Goal: Transaction & Acquisition: Download file/media

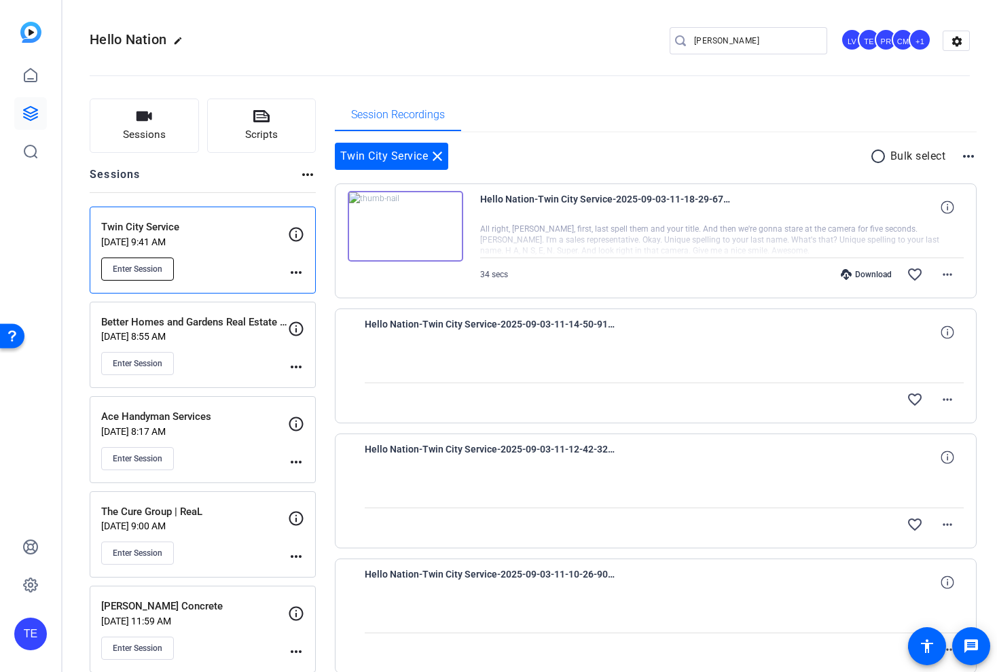
click at [149, 272] on span "Enter Session" at bounding box center [138, 269] width 50 height 11
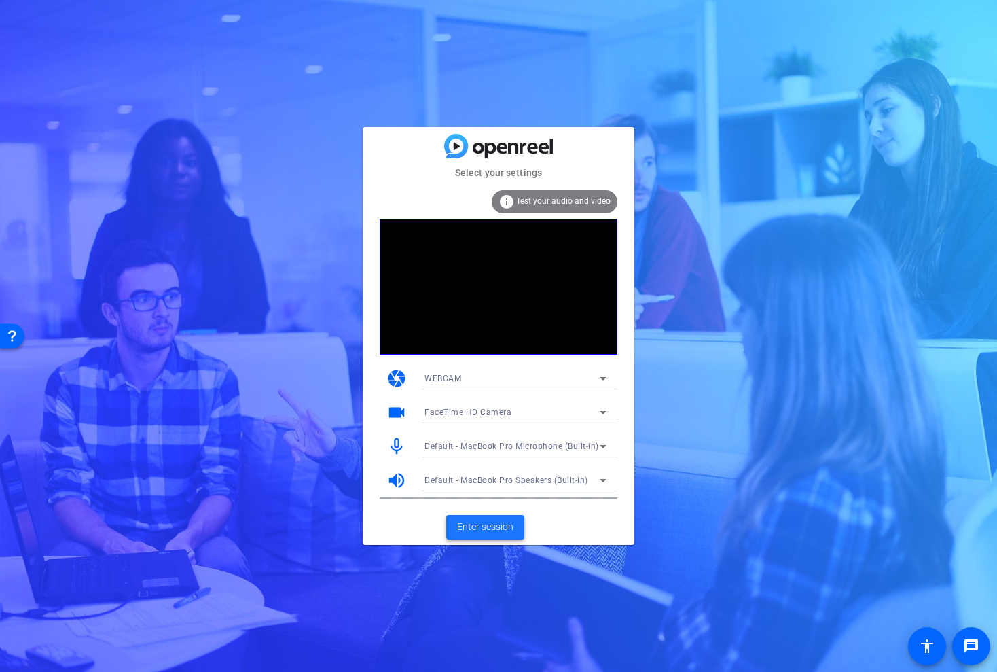
click at [502, 529] on span "Enter session" at bounding box center [485, 527] width 56 height 14
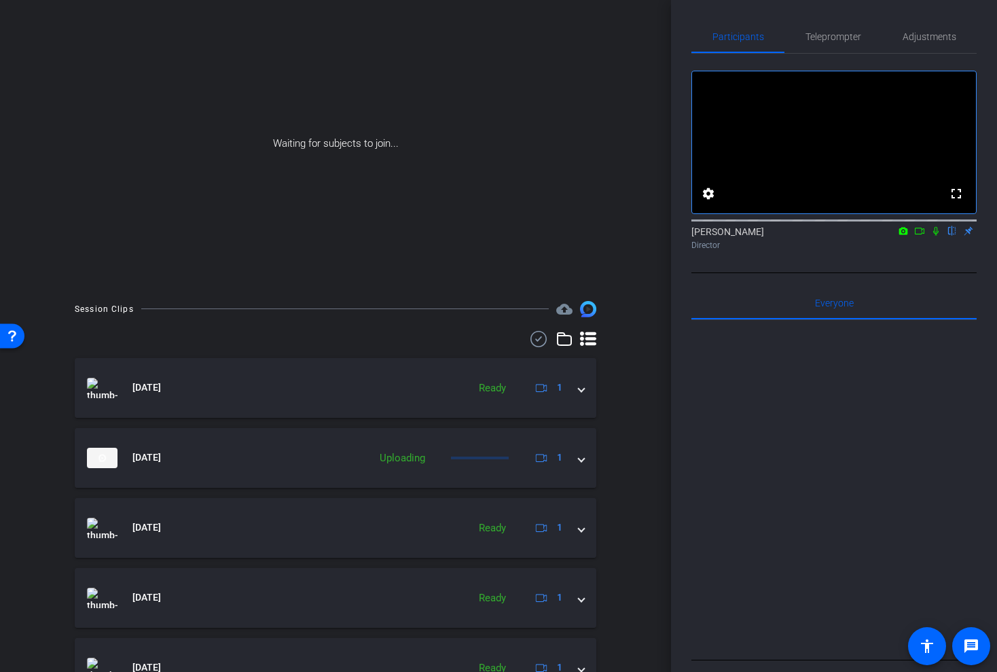
scroll to position [108, 0]
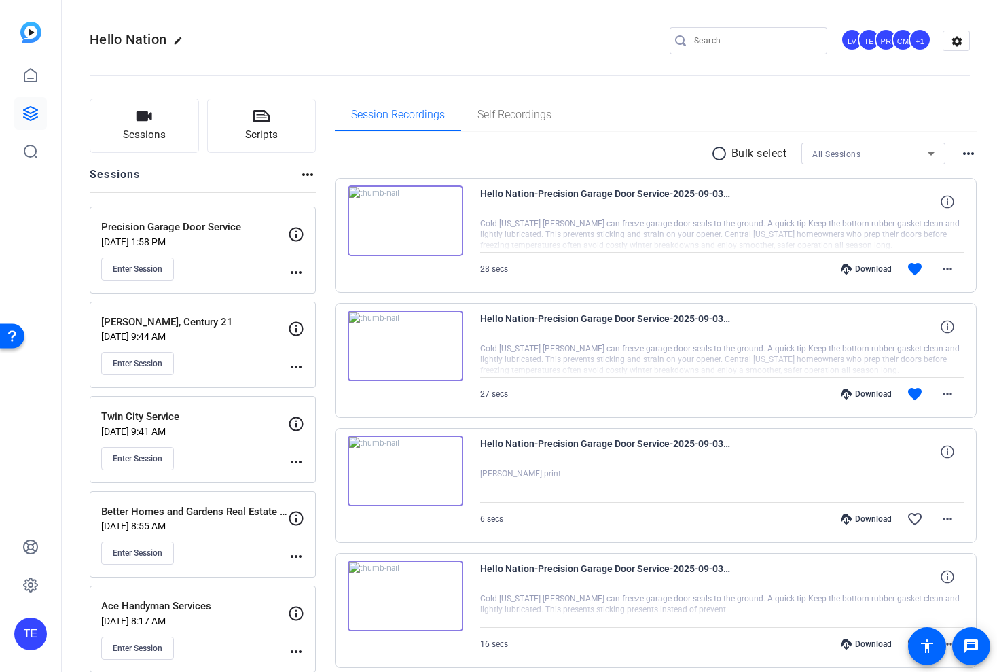
click at [211, 433] on p "[DATE] 9:41 AM" at bounding box center [194, 431] width 187 height 11
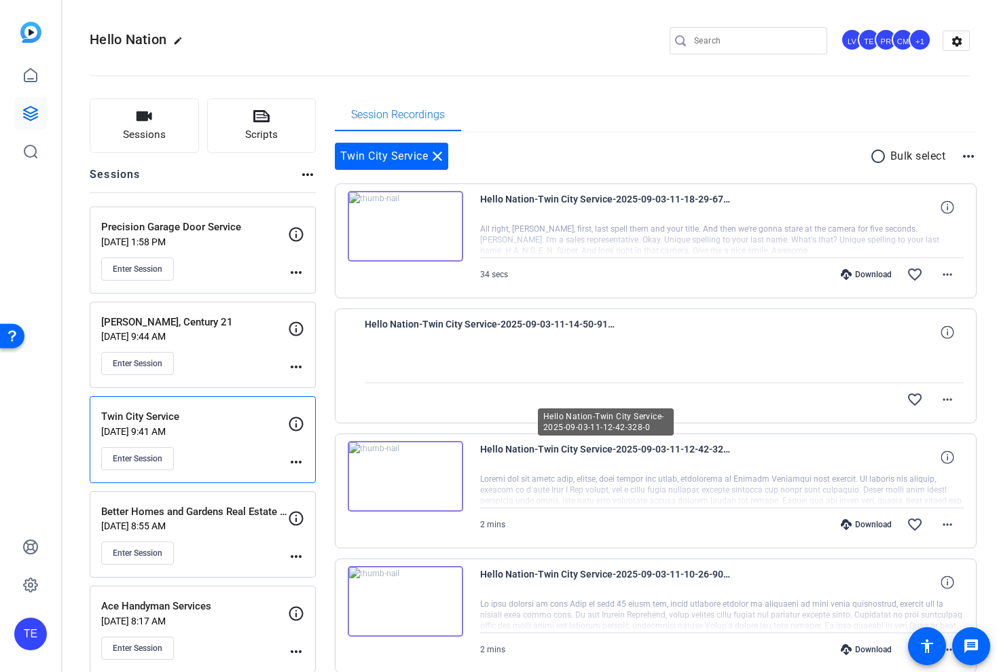
scroll to position [44, 0]
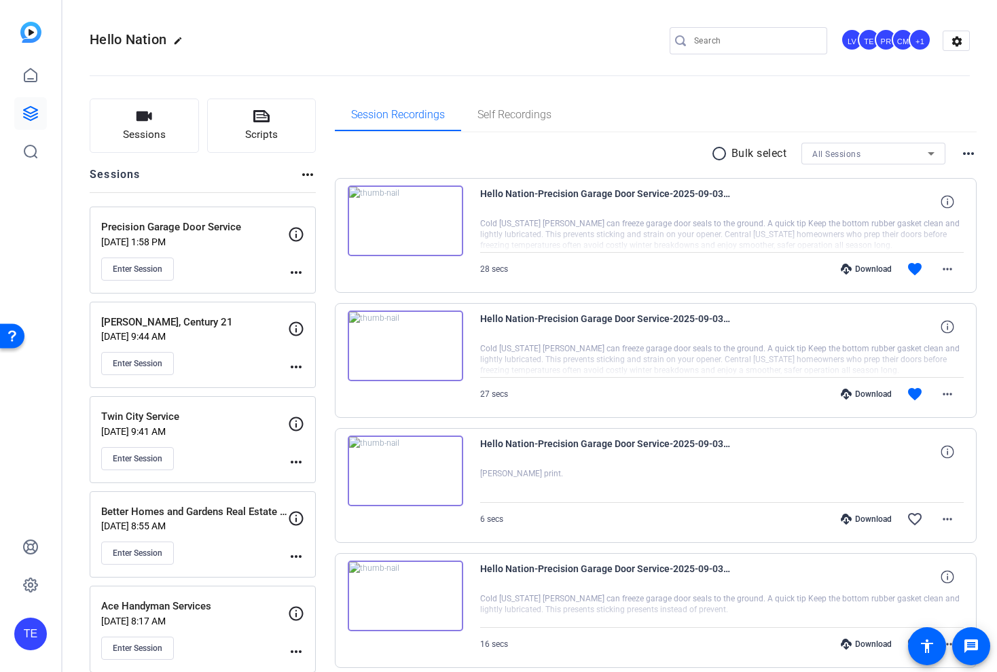
click at [213, 418] on p "Twin City Service" at bounding box center [194, 417] width 187 height 16
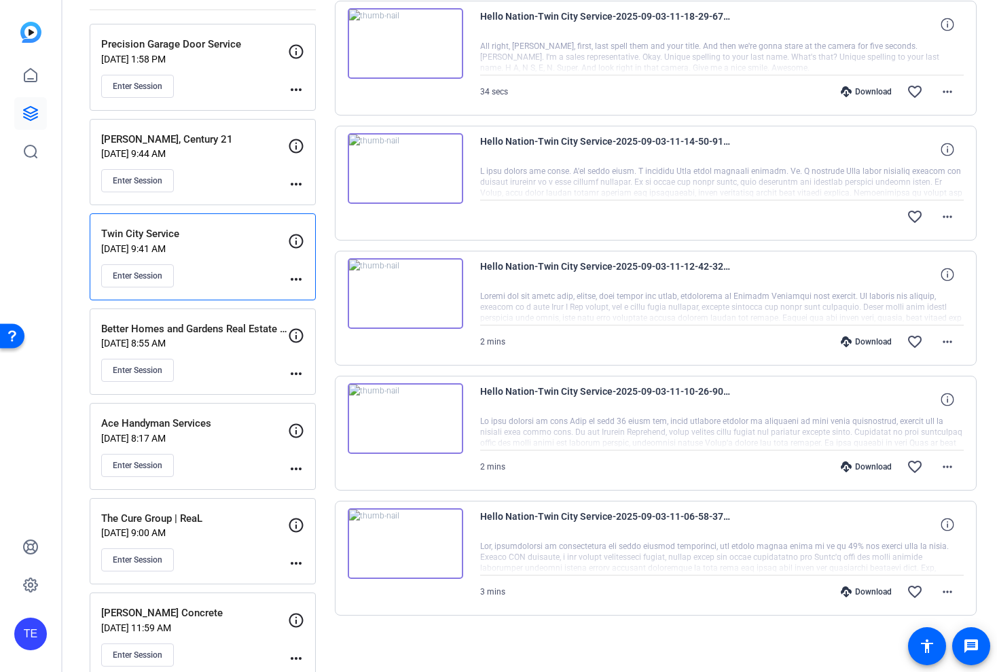
scroll to position [195, 0]
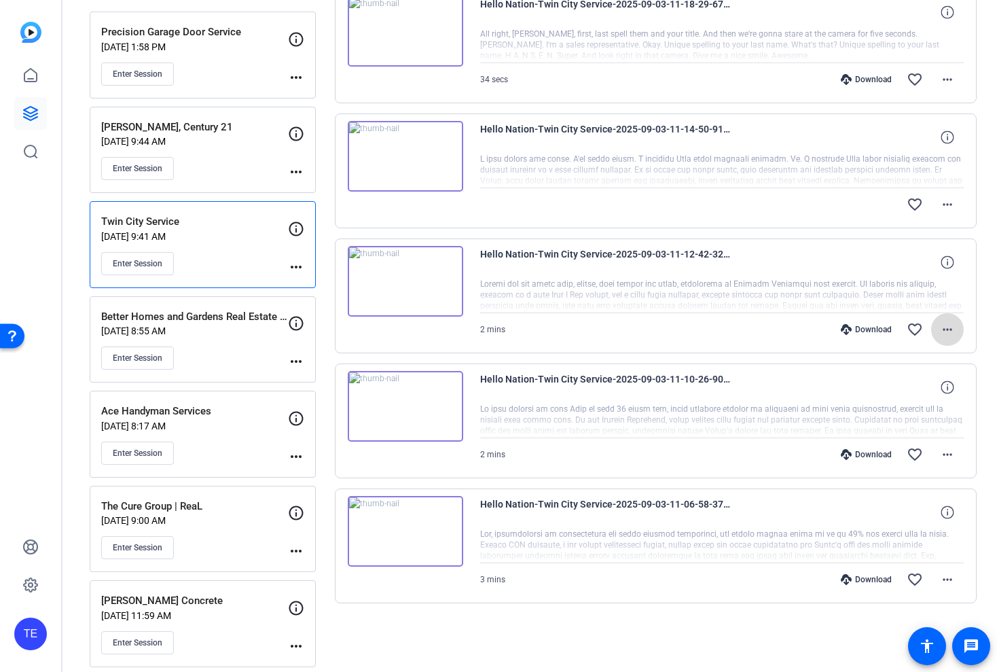
click at [939, 330] on mat-icon "more_horiz" at bounding box center [947, 329] width 16 height 16
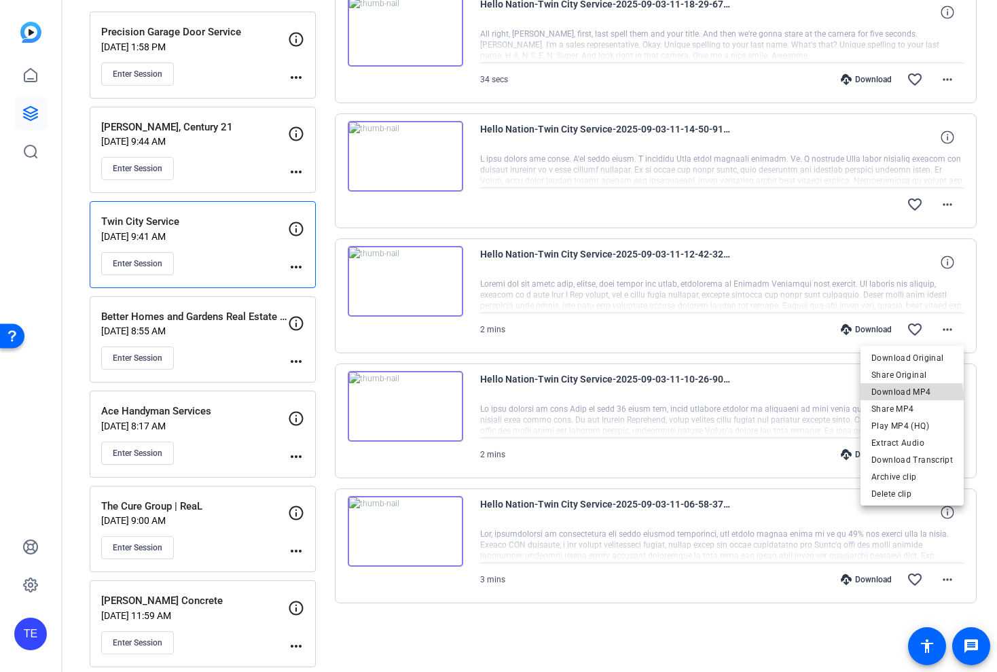
click at [909, 397] on span "Download MP4" at bounding box center [913, 392] width 82 height 16
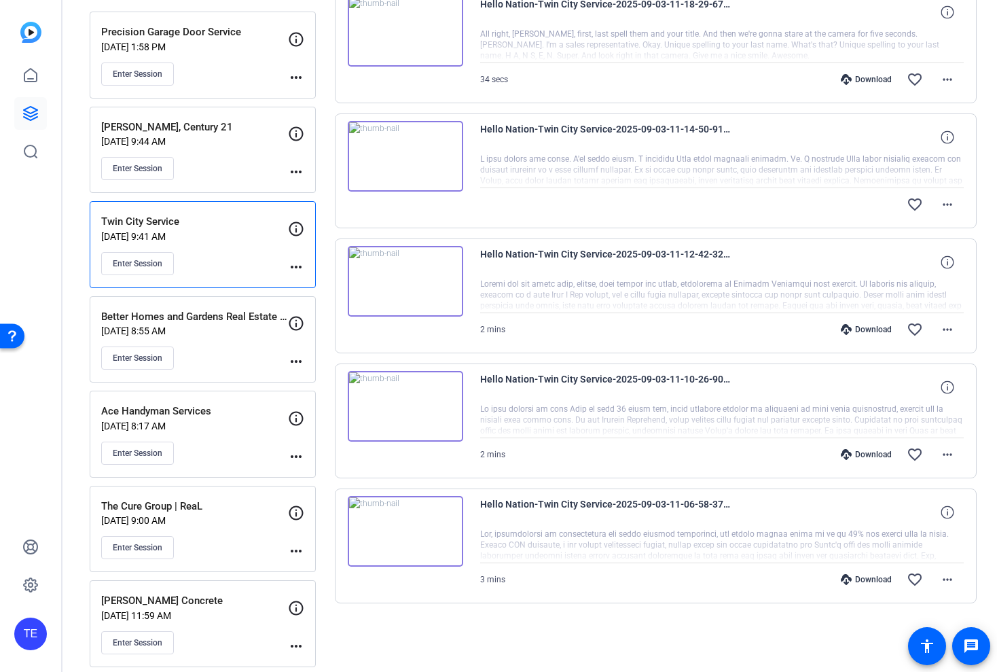
click at [636, 404] on div at bounding box center [722, 421] width 484 height 34
click at [944, 454] on mat-icon "more_horiz" at bounding box center [947, 454] width 16 height 16
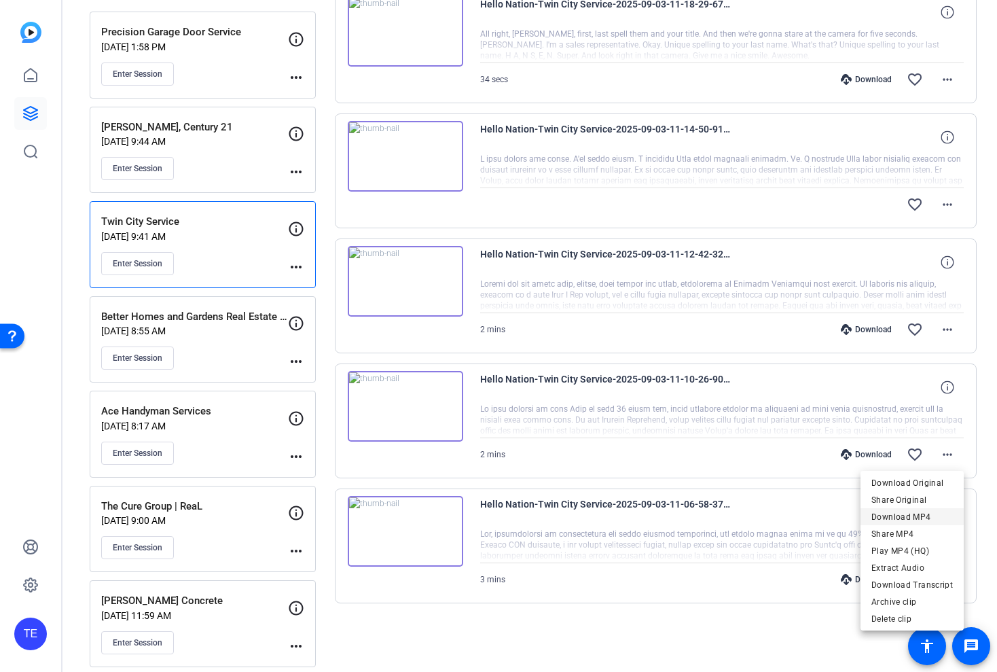
click at [910, 509] on span "Download MP4" at bounding box center [913, 517] width 82 height 16
